Goal: Task Accomplishment & Management: Manage account settings

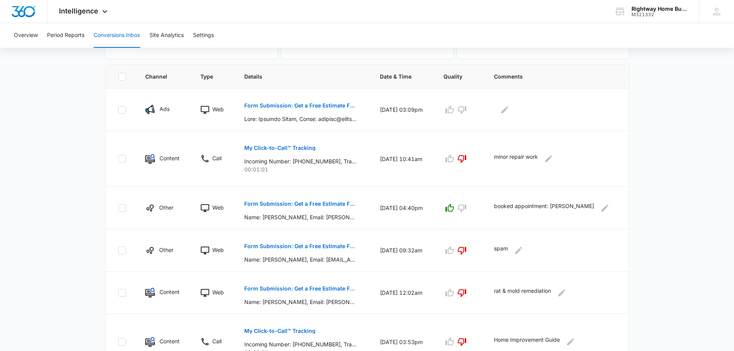
scroll to position [231, 0]
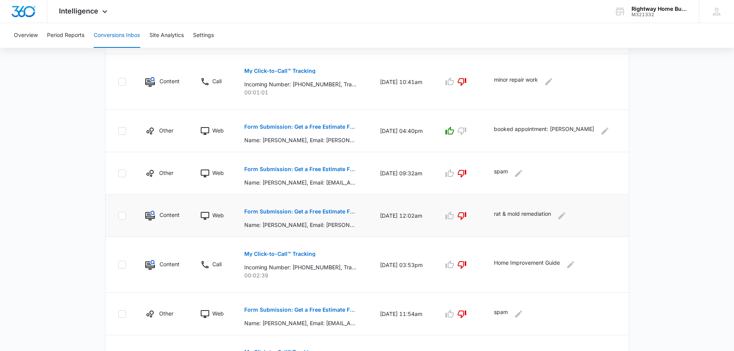
click at [290, 209] on p "Form Submission: Get a Free Estimate Form - NEW [DATE]" at bounding box center [300, 211] width 112 height 5
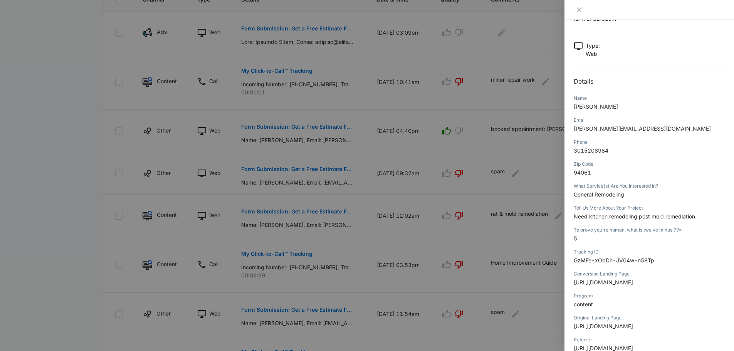
scroll to position [0, 0]
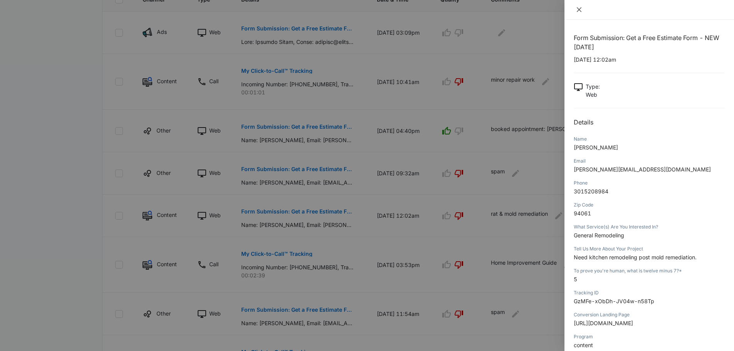
click at [576, 9] on icon "close" at bounding box center [579, 10] width 6 height 6
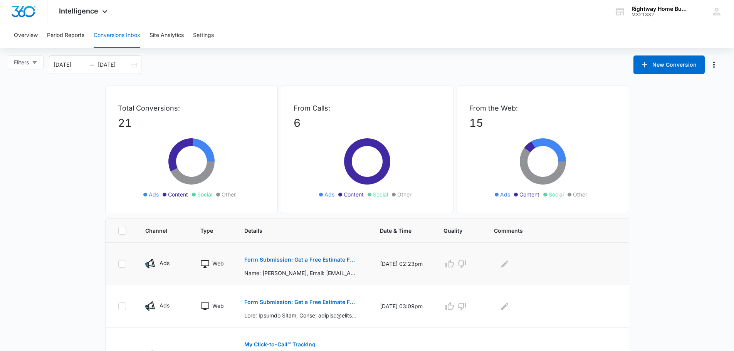
scroll to position [77, 0]
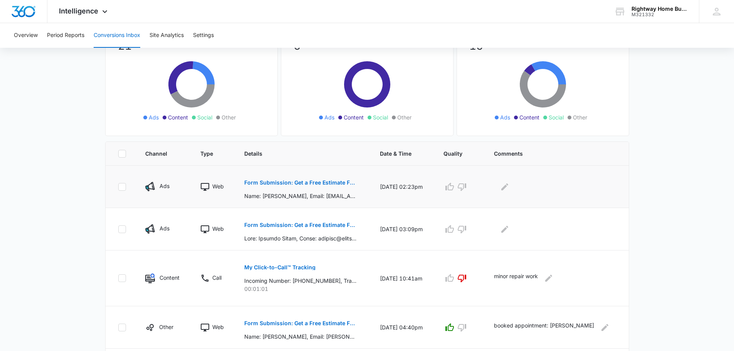
click at [334, 183] on p "Form Submission: Get a Free Estimate Form - NEW [DATE]" at bounding box center [300, 182] width 112 height 5
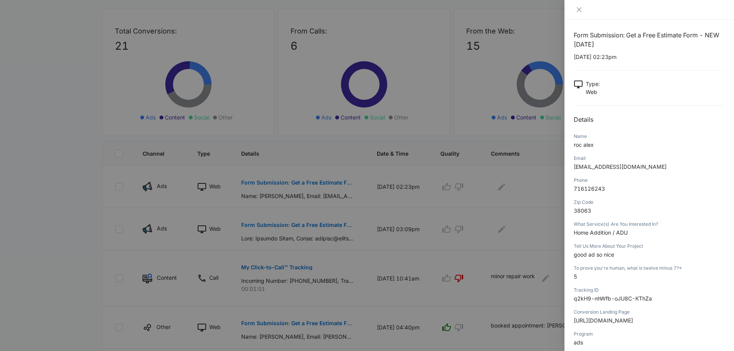
scroll to position [0, 0]
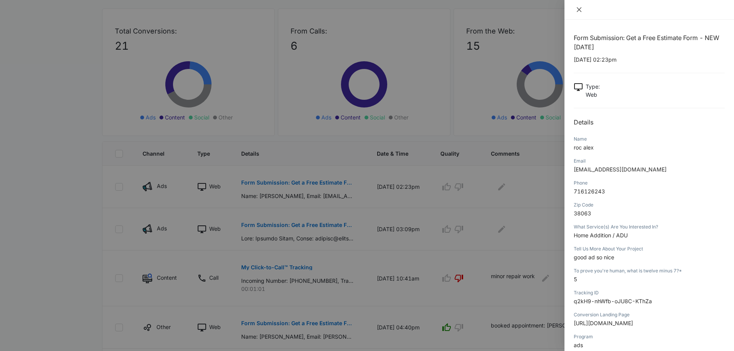
click at [579, 8] on icon "close" at bounding box center [579, 10] width 6 height 6
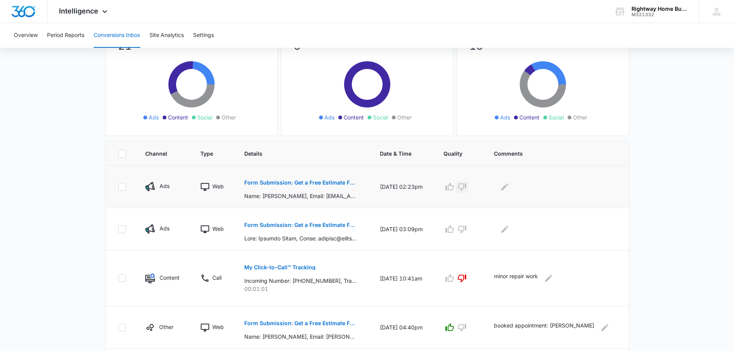
click at [464, 183] on icon "button" at bounding box center [461, 187] width 8 height 8
click at [507, 187] on icon "Edit Comments" at bounding box center [504, 186] width 7 height 7
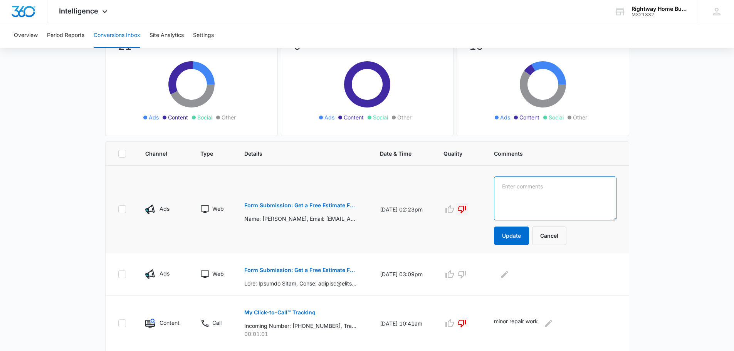
click at [508, 188] on textarea at bounding box center [555, 198] width 122 height 44
type textarea "spam"
click at [516, 233] on button "Update" at bounding box center [511, 235] width 35 height 18
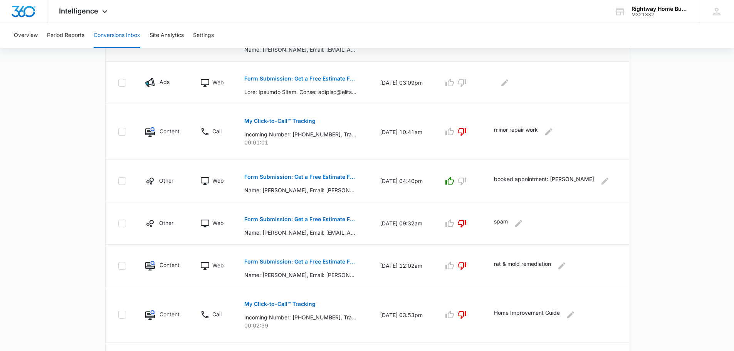
scroll to position [308, 0]
